Goal: Transaction & Acquisition: Purchase product/service

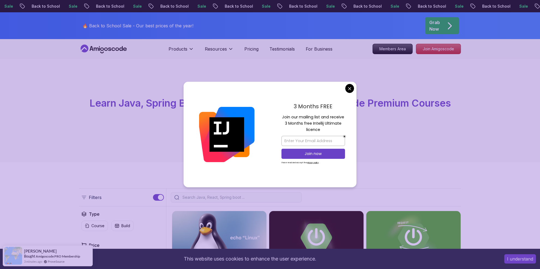
scroll to position [136, 0]
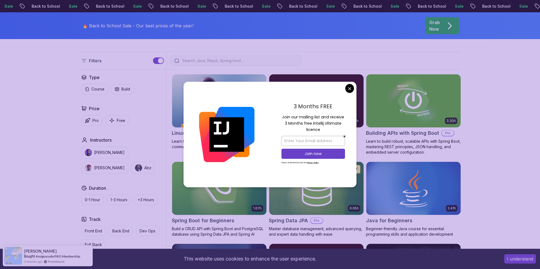
drag, startPoint x: 348, startPoint y: 87, endPoint x: 359, endPoint y: 93, distance: 12.9
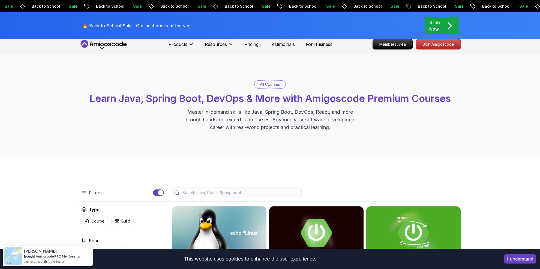
scroll to position [0, 0]
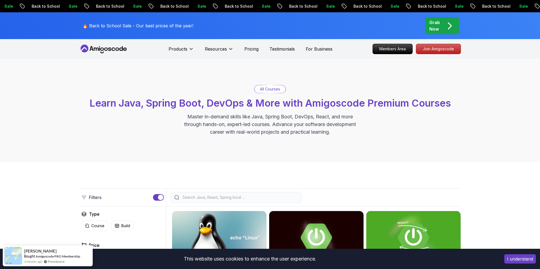
click at [237, 199] on input "search" at bounding box center [239, 196] width 117 height 5
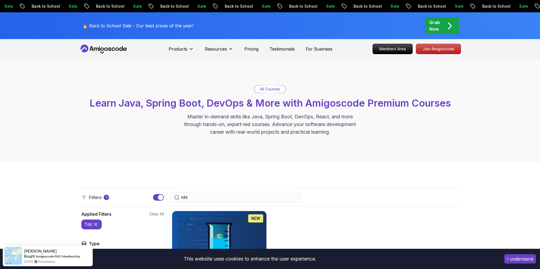
type input "tdd"
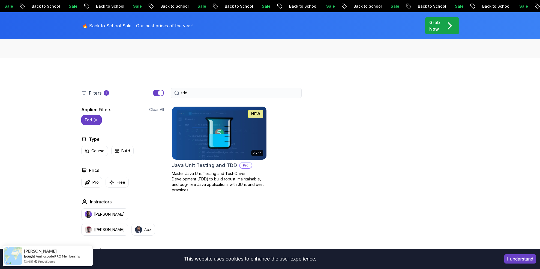
scroll to position [109, 0]
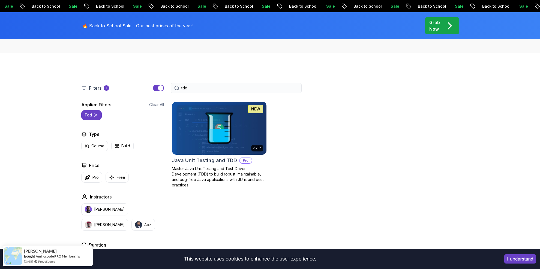
click at [173, 121] on img at bounding box center [219, 127] width 99 height 55
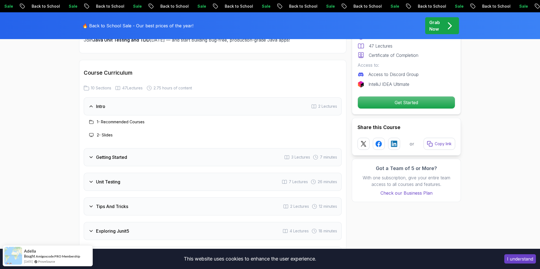
scroll to position [791, 0]
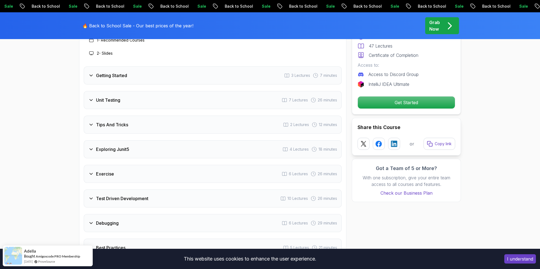
click at [418, 95] on div "Pro Course Includes: 2.75 Hours 47 Lectures Certificate of Completion Access to…" at bounding box center [406, 58] width 109 height 112
click at [417, 105] on p "Get Started" at bounding box center [407, 102] width 92 height 11
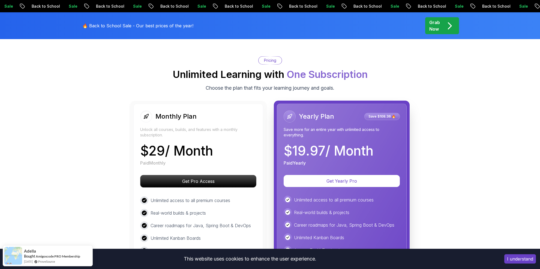
scroll to position [1100, 0]
